Goal: Navigation & Orientation: Find specific page/section

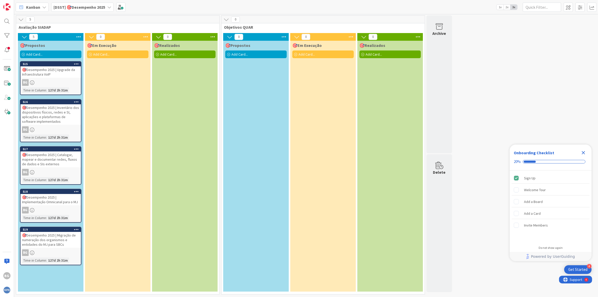
click at [94, 5] on b "[DSST] 🎯Desempenho 2025" at bounding box center [80, 7] width 52 height 5
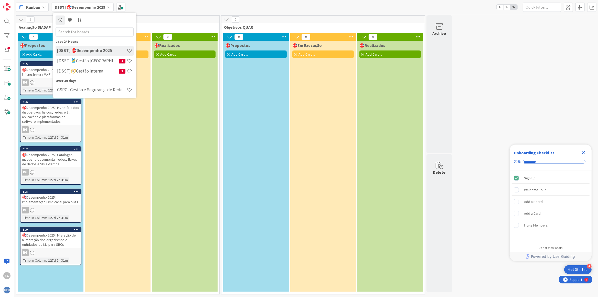
click at [98, 5] on b "[DSST] 🎯Desempenho 2025" at bounding box center [80, 7] width 52 height 5
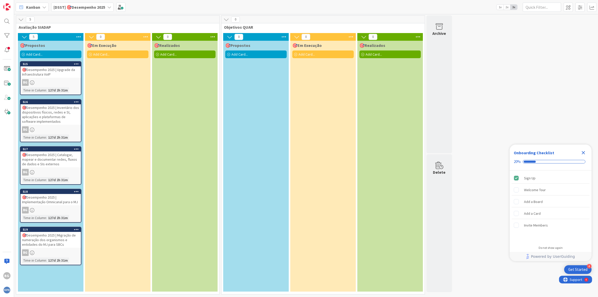
click at [586, 153] on icon "Close Checklist" at bounding box center [584, 153] width 6 height 6
click at [103, 6] on b "[DSST] 🎯Desempenho 2025" at bounding box center [80, 7] width 52 height 5
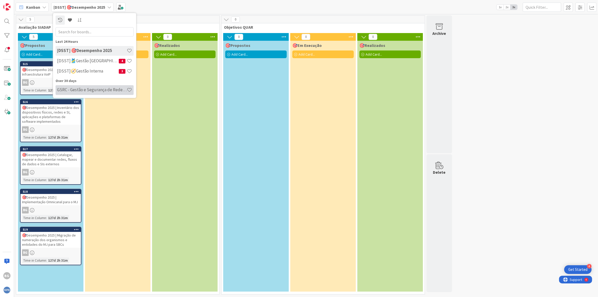
click at [89, 90] on h4 "GSRC - Gestão e Segurança de Redes de Comunicação" at bounding box center [92, 89] width 70 height 5
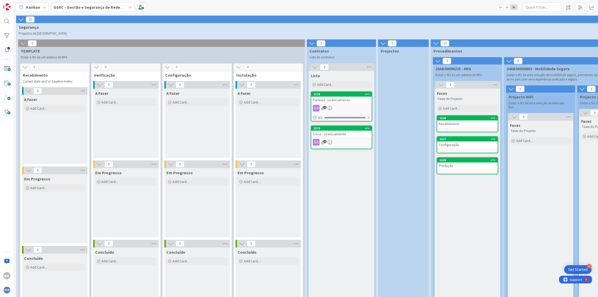
click at [104, 5] on b "GSRC - Gestão e Segurança de Redes de Comunicação" at bounding box center [104, 7] width 100 height 5
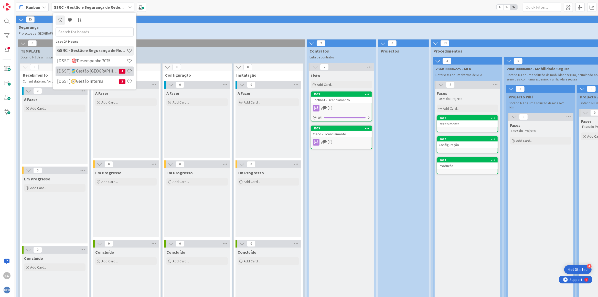
click at [90, 70] on h4 "[DSST]🎽Gestão Equipas" at bounding box center [88, 71] width 62 height 5
